Goal: Task Accomplishment & Management: Use online tool/utility

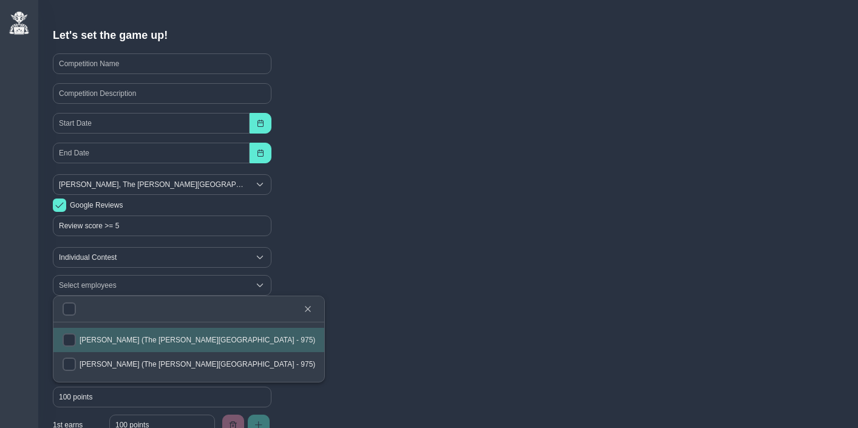
click at [349, 206] on div "Google Reviews" at bounding box center [448, 204] width 790 height 13
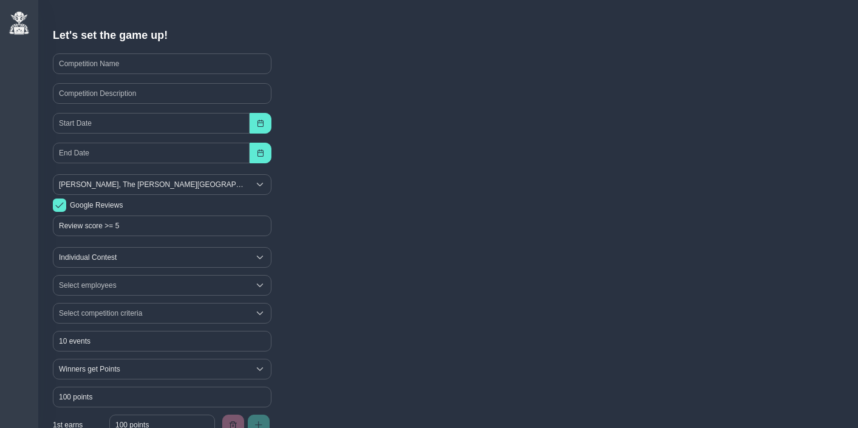
scroll to position [20, 0]
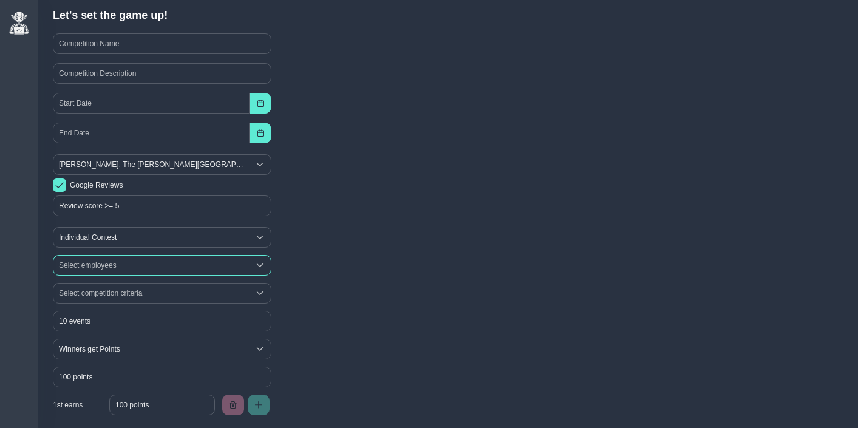
click at [134, 263] on div "Select employees" at bounding box center [150, 265] width 195 height 19
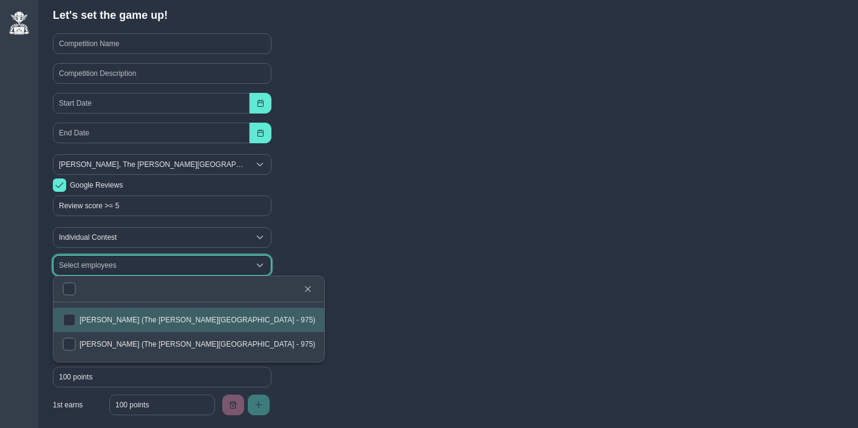
click at [118, 322] on span "[PERSON_NAME] (The [PERSON_NAME][GEOGRAPHIC_DATA] - 975)" at bounding box center [197, 320] width 235 height 8
checkbox input "true"
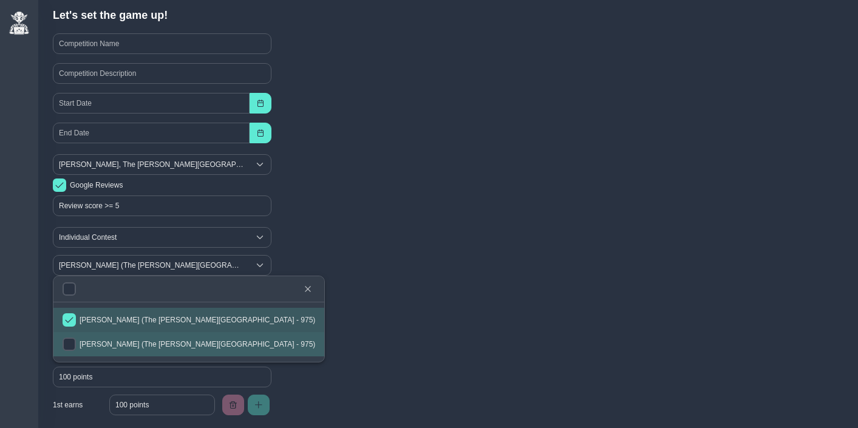
click at [104, 339] on li "[PERSON_NAME] (The [PERSON_NAME][GEOGRAPHIC_DATA] - 975)" at bounding box center [188, 344] width 271 height 24
checkbox input "true"
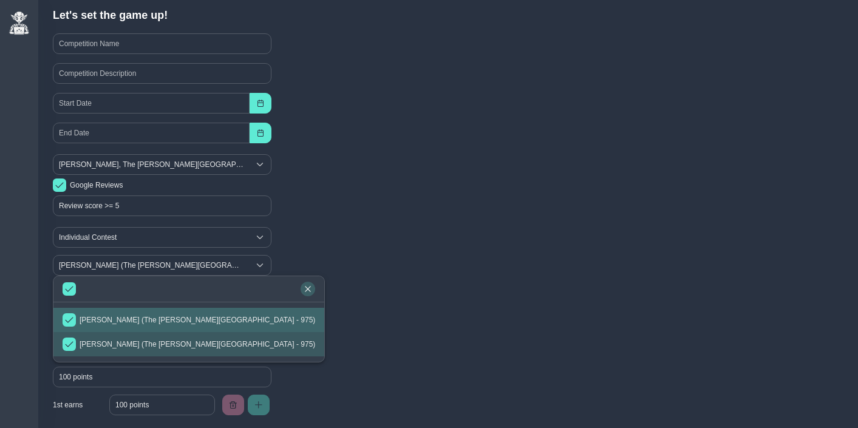
click at [304, 287] on icon "button" at bounding box center [307, 288] width 7 height 7
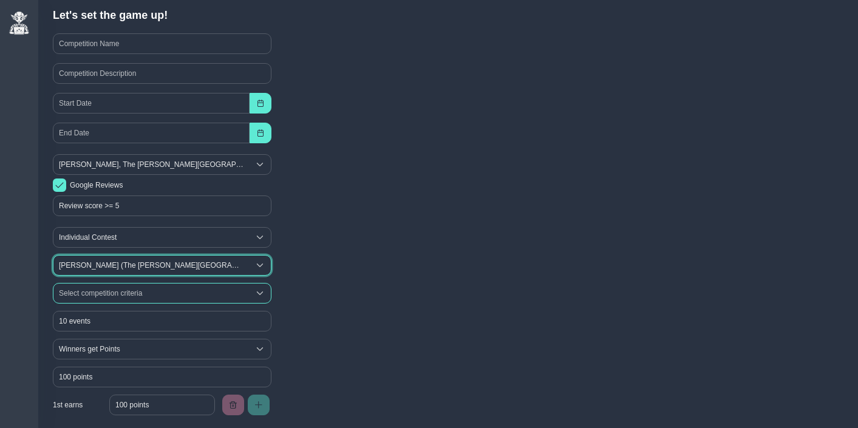
click at [112, 294] on div "Select competition criteria" at bounding box center [150, 292] width 195 height 19
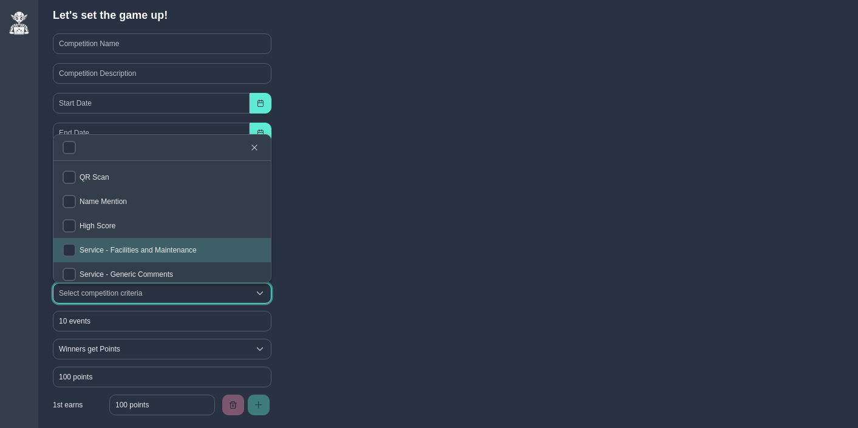
scroll to position [0, 0]
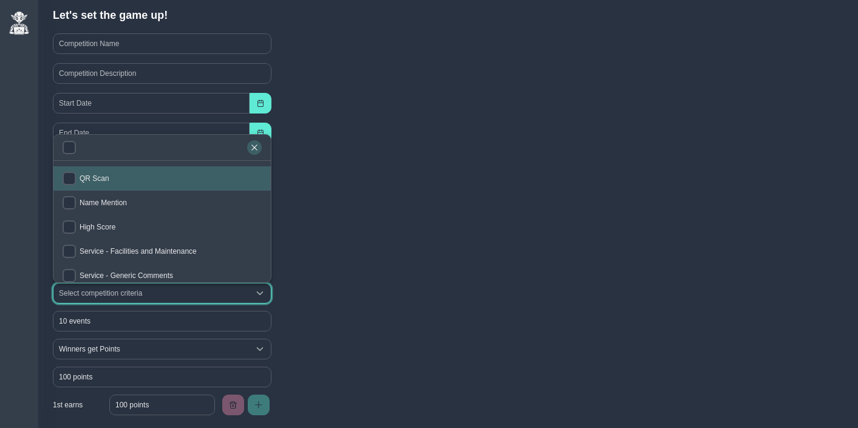
click at [256, 149] on icon "button" at bounding box center [253, 146] width 5 height 5
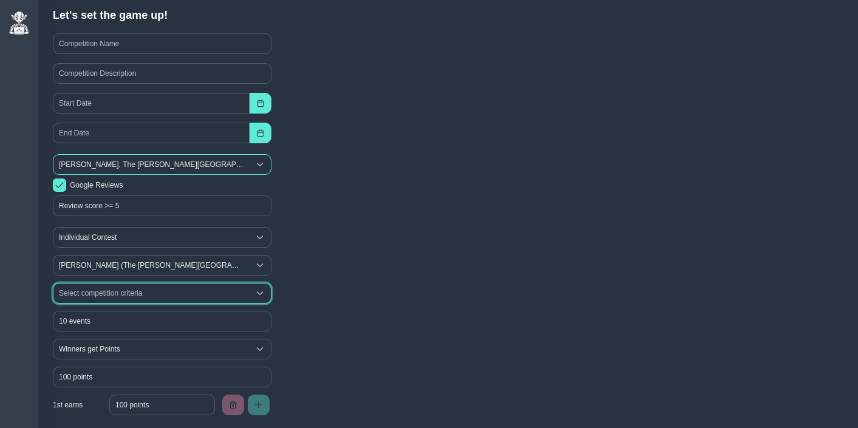
click at [141, 162] on div "[PERSON_NAME], The [PERSON_NAME][GEOGRAPHIC_DATA]" at bounding box center [150, 164] width 195 height 19
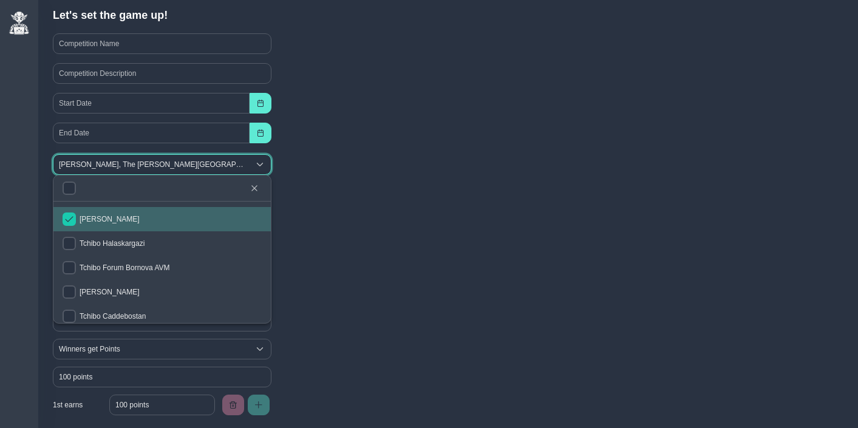
click at [72, 215] on input "checkbox" at bounding box center [69, 218] width 13 height 13
checkbox input "false"
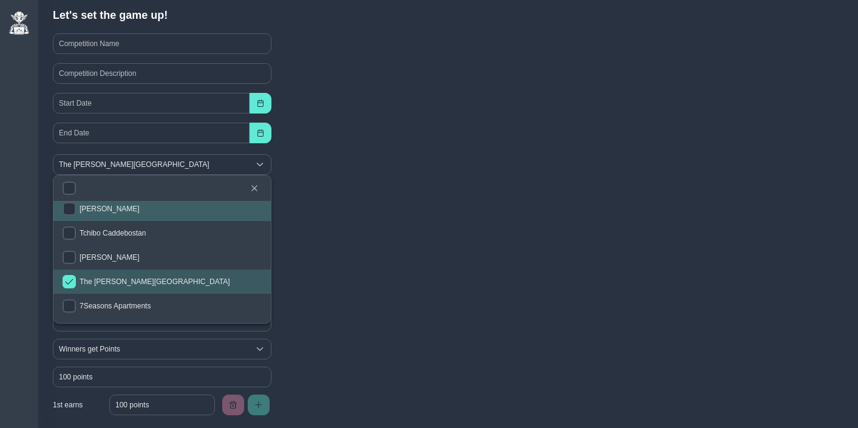
scroll to position [78, 0]
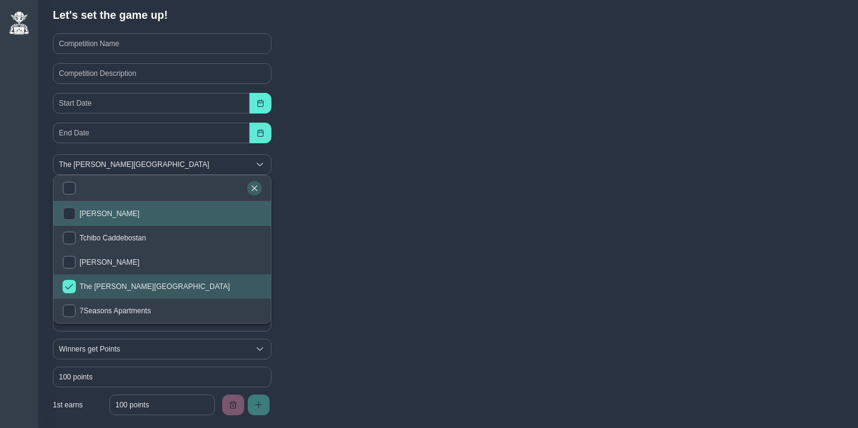
click at [252, 186] on icon "button" at bounding box center [253, 187] width 5 height 5
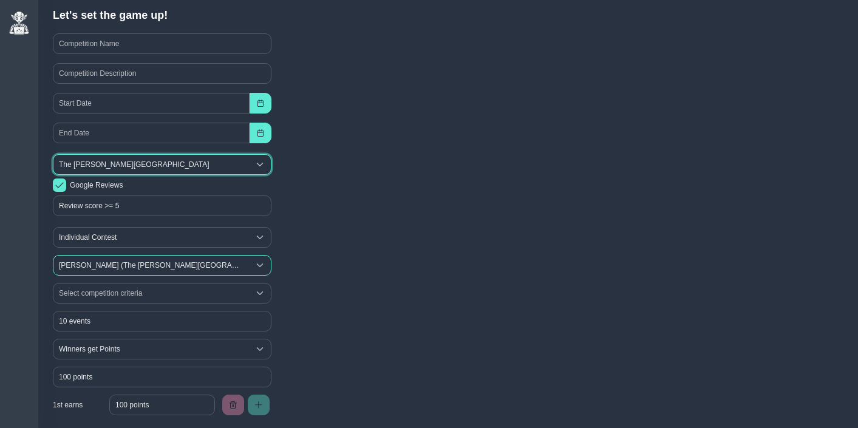
click at [158, 259] on div "[PERSON_NAME] (The [PERSON_NAME][GEOGRAPHIC_DATA] - 975), [PERSON_NAME] ([GEOGR…" at bounding box center [150, 265] width 195 height 19
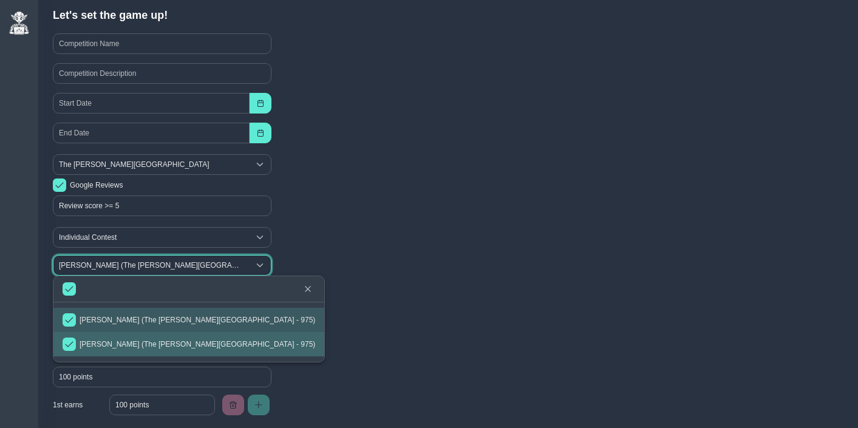
click at [158, 259] on div "[PERSON_NAME] (The [PERSON_NAME][GEOGRAPHIC_DATA] - 975), [PERSON_NAME] ([GEOGR…" at bounding box center [150, 265] width 195 height 19
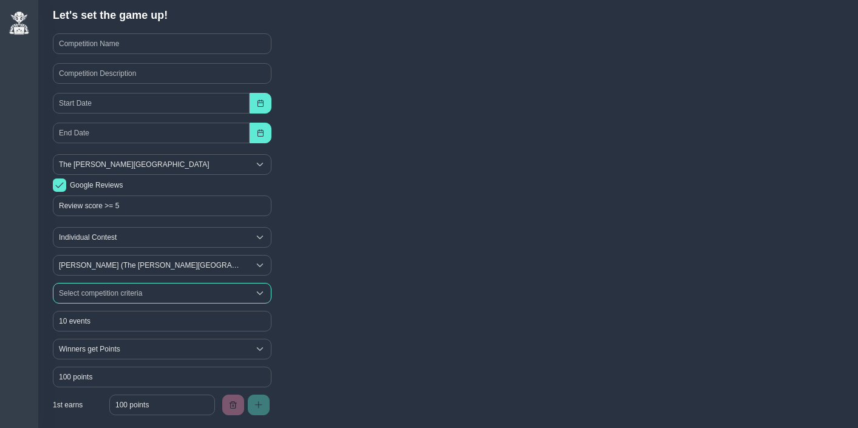
click at [144, 283] on div "Select competition criteria" at bounding box center [150, 292] width 195 height 19
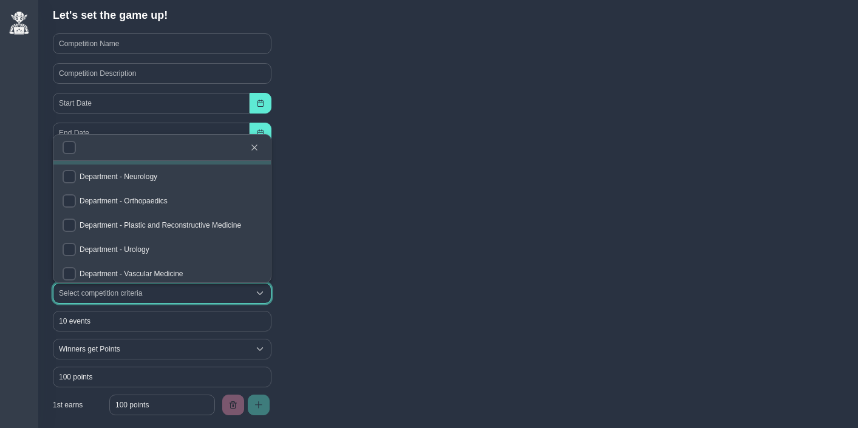
scroll to position [782, 0]
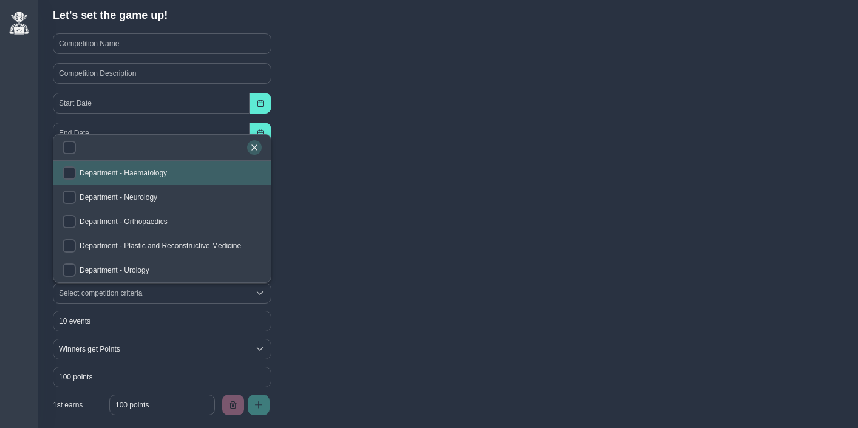
click at [257, 144] on icon "button" at bounding box center [254, 147] width 7 height 7
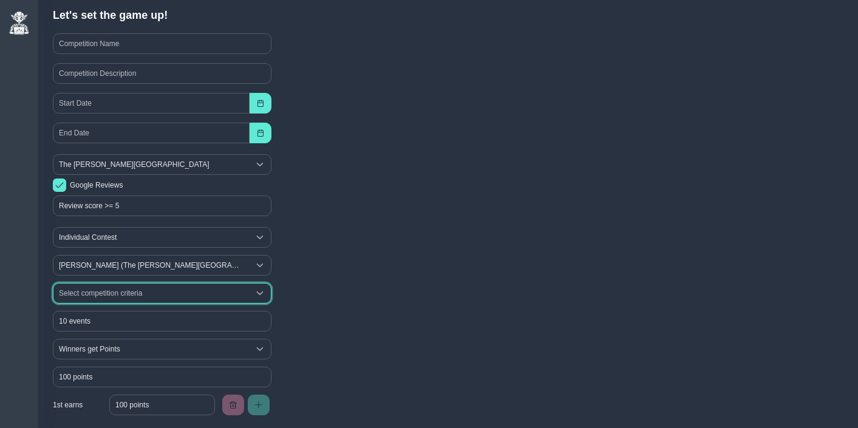
click at [113, 293] on div "Select competition criteria" at bounding box center [150, 292] width 195 height 19
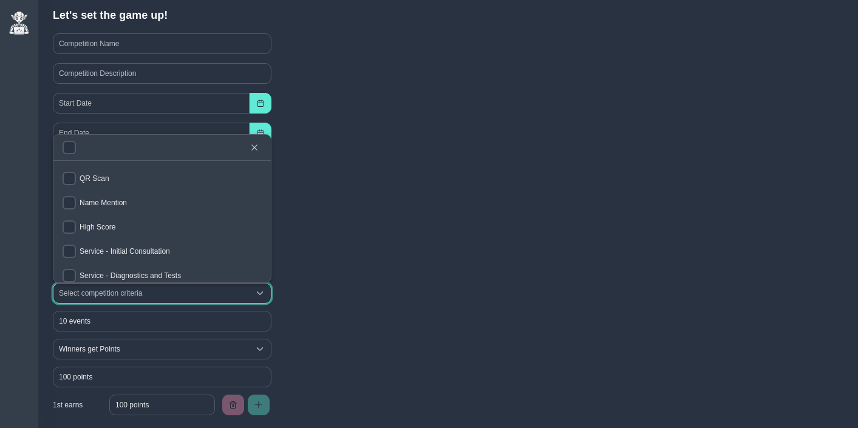
scroll to position [5, 0]
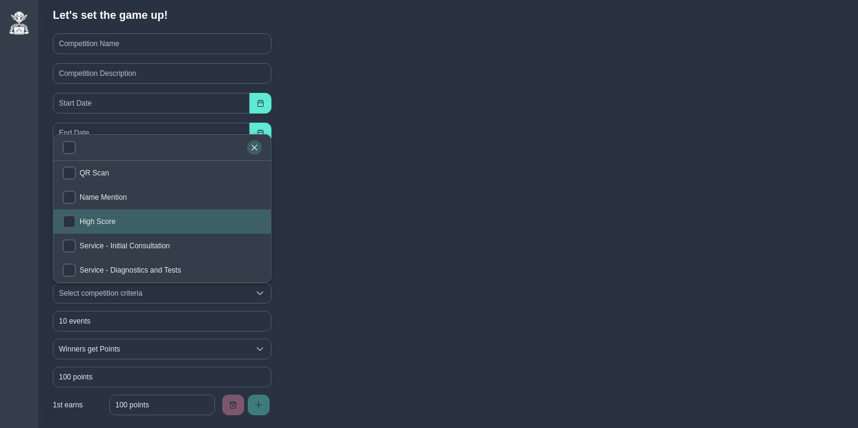
click at [256, 146] on icon "button" at bounding box center [254, 147] width 7 height 7
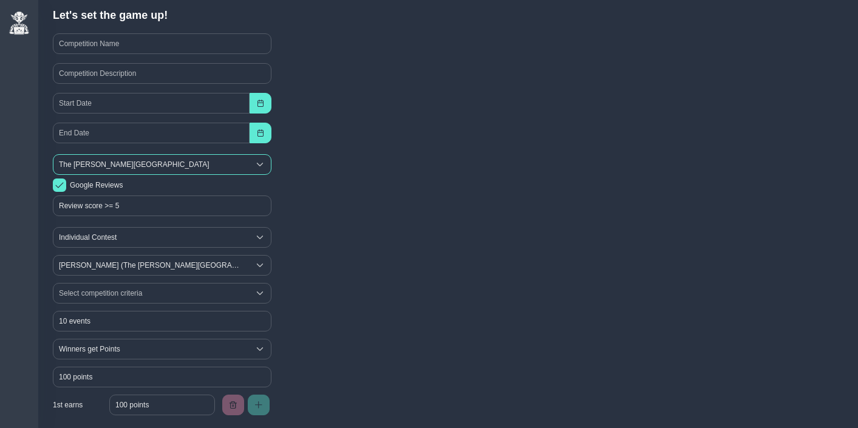
click at [137, 163] on div "The [PERSON_NAME][GEOGRAPHIC_DATA]" at bounding box center [150, 164] width 195 height 19
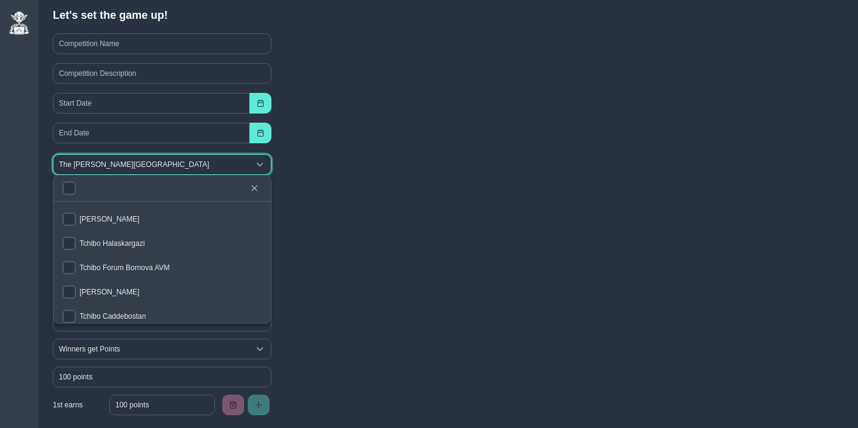
scroll to position [54, 0]
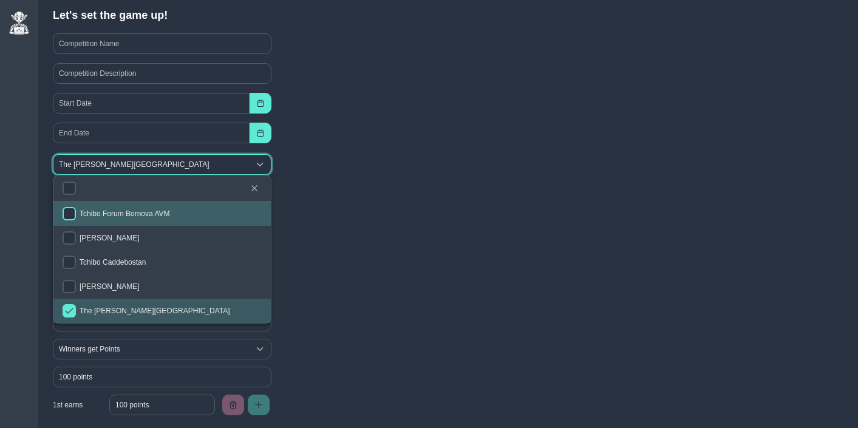
click at [67, 215] on input "checkbox" at bounding box center [69, 213] width 13 height 13
checkbox input "true"
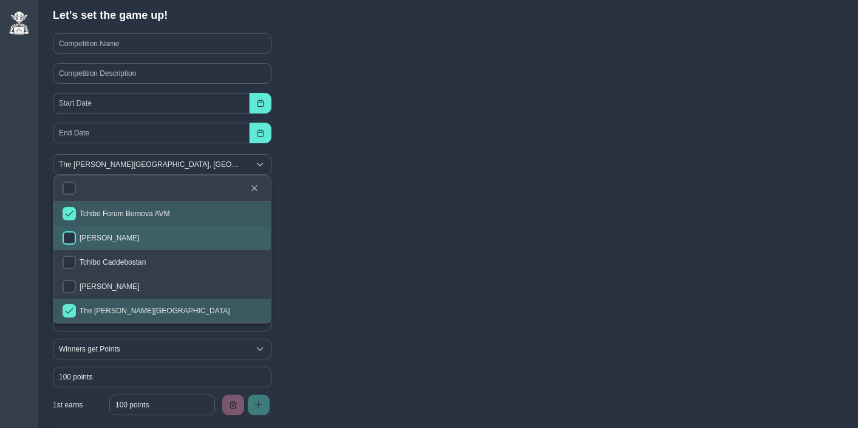
click at [69, 231] on input "checkbox" at bounding box center [69, 237] width 13 height 13
checkbox input "true"
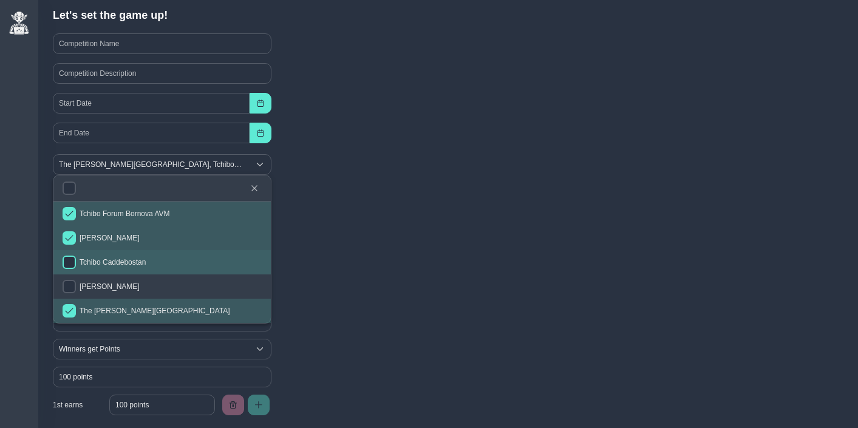
click at [72, 260] on input "checkbox" at bounding box center [69, 262] width 13 height 13
checkbox input "true"
click at [252, 187] on icon "button" at bounding box center [254, 187] width 7 height 7
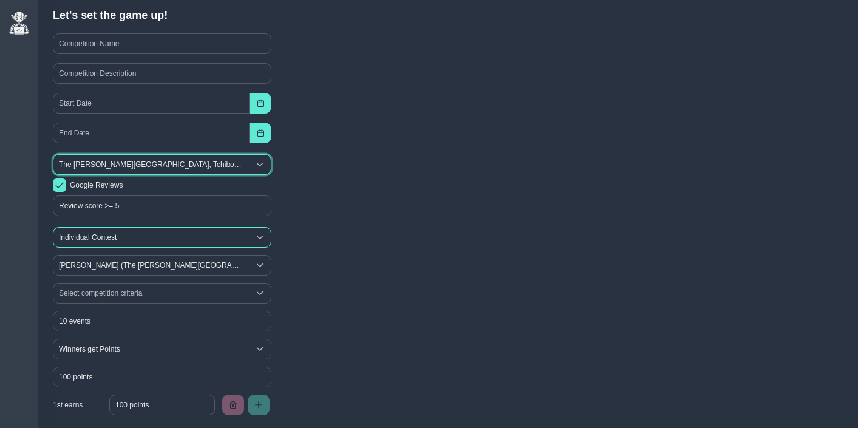
click at [131, 233] on span "Individual Contest" at bounding box center [150, 237] width 195 height 19
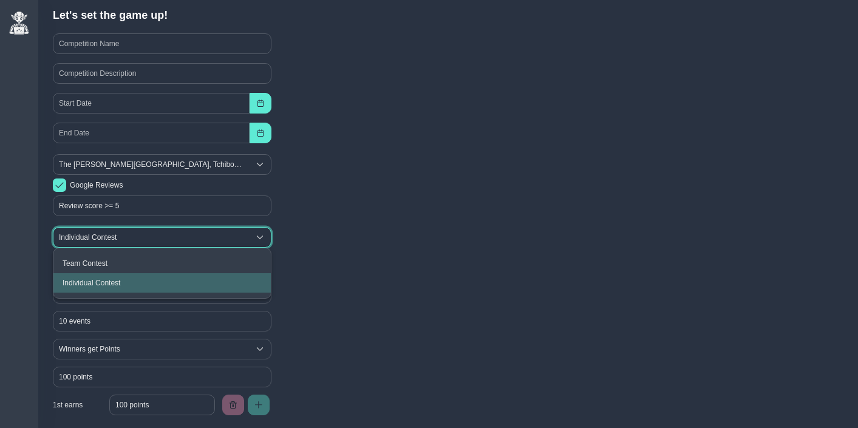
click at [131, 233] on span "Individual Contest" at bounding box center [150, 237] width 195 height 19
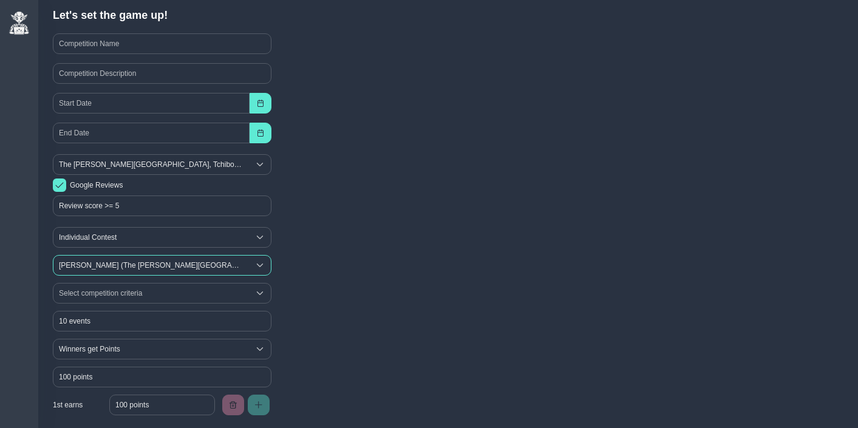
click at [124, 263] on div "[PERSON_NAME] (The [PERSON_NAME][GEOGRAPHIC_DATA] - 975), [PERSON_NAME] ([GEOGR…" at bounding box center [150, 265] width 195 height 19
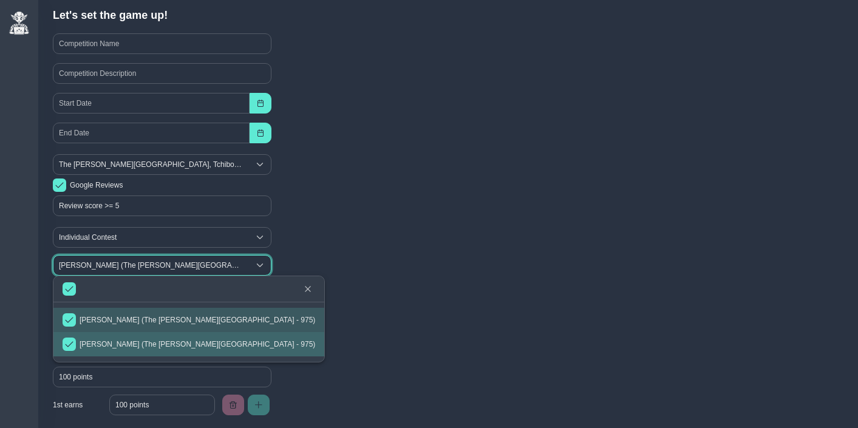
click at [124, 263] on div "[PERSON_NAME] (The [PERSON_NAME][GEOGRAPHIC_DATA] - 975), [PERSON_NAME] ([GEOGR…" at bounding box center [150, 265] width 195 height 19
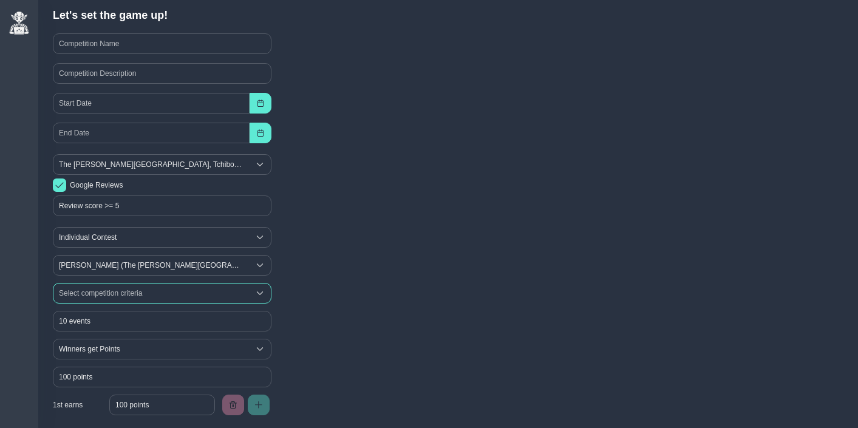
click at [121, 292] on div "Select competition criteria" at bounding box center [150, 292] width 195 height 19
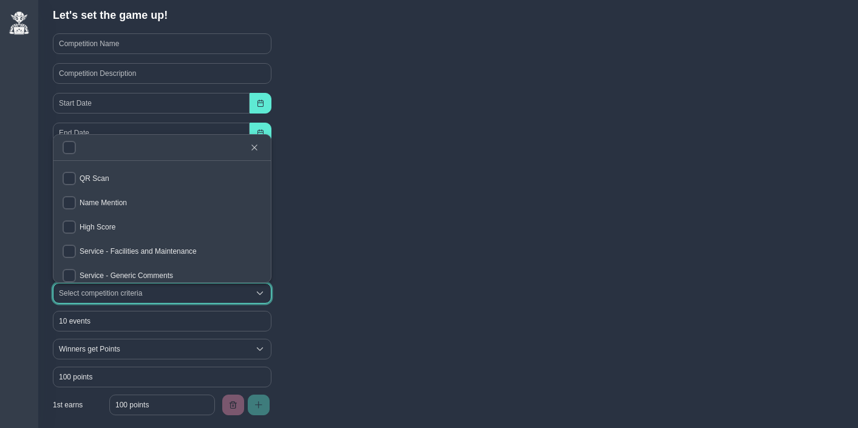
scroll to position [5, 0]
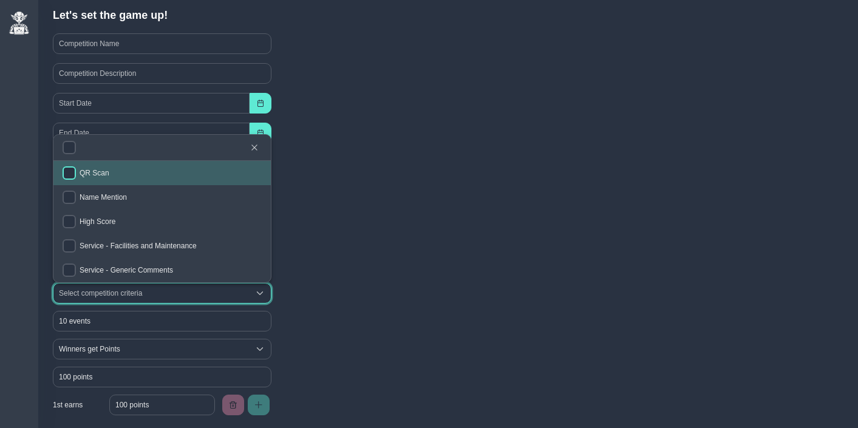
click at [75, 175] on input "checkbox" at bounding box center [69, 172] width 13 height 13
checkbox input "true"
click at [253, 147] on icon "button" at bounding box center [254, 147] width 7 height 7
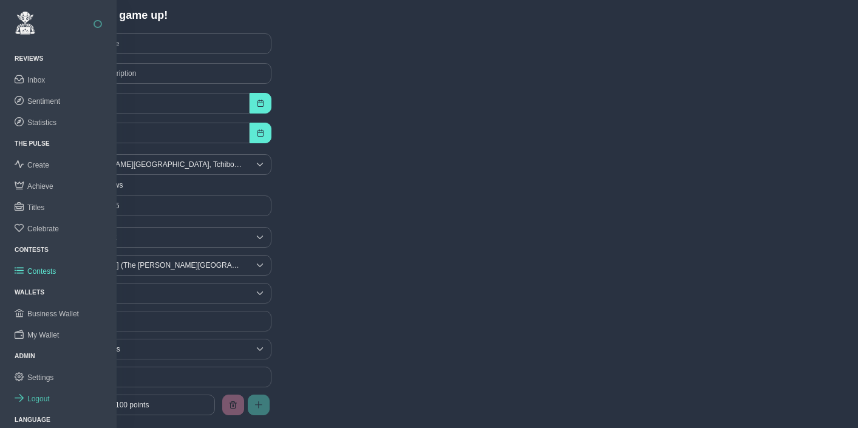
click at [33, 396] on span "Logout" at bounding box center [38, 398] width 22 height 8
